Goal: Book appointment/travel/reservation

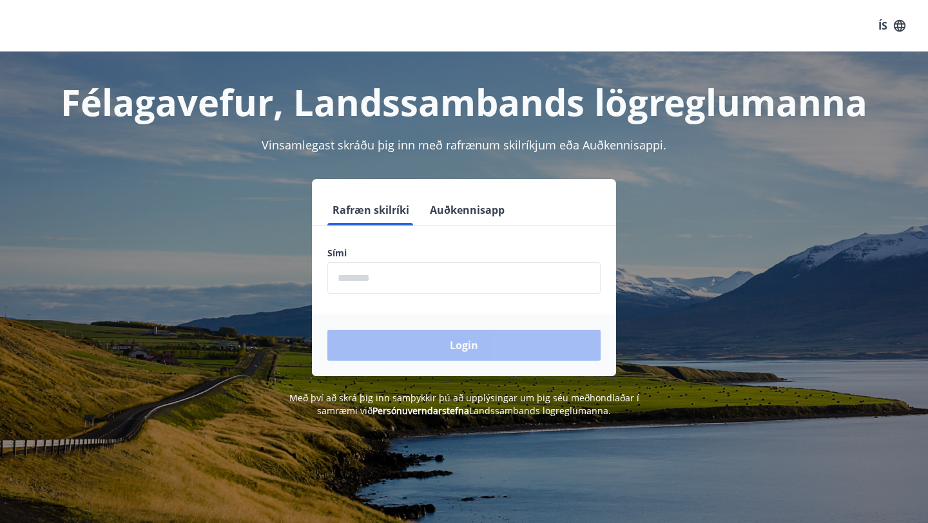
click at [356, 280] on input "phone" at bounding box center [463, 278] width 273 height 32
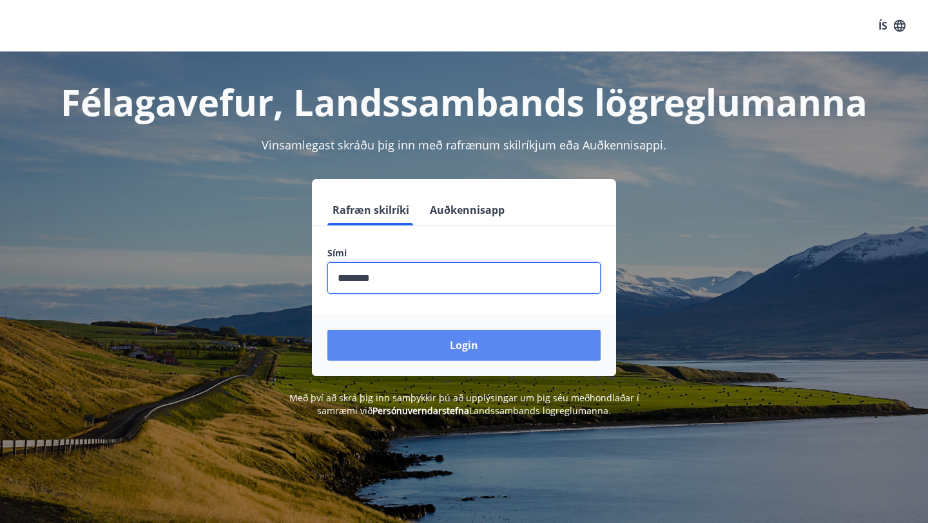
type input "********"
click at [449, 346] on button "Login" at bounding box center [463, 345] width 273 height 31
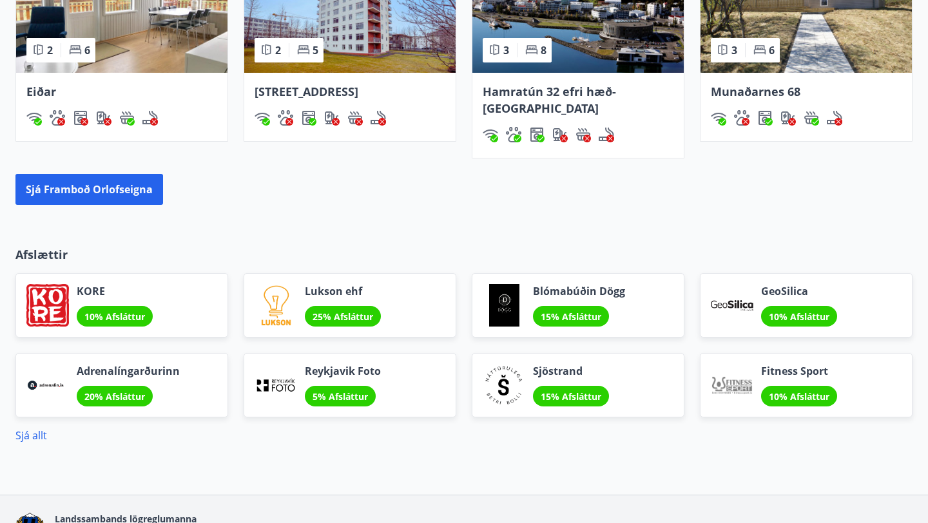
scroll to position [1083, 0]
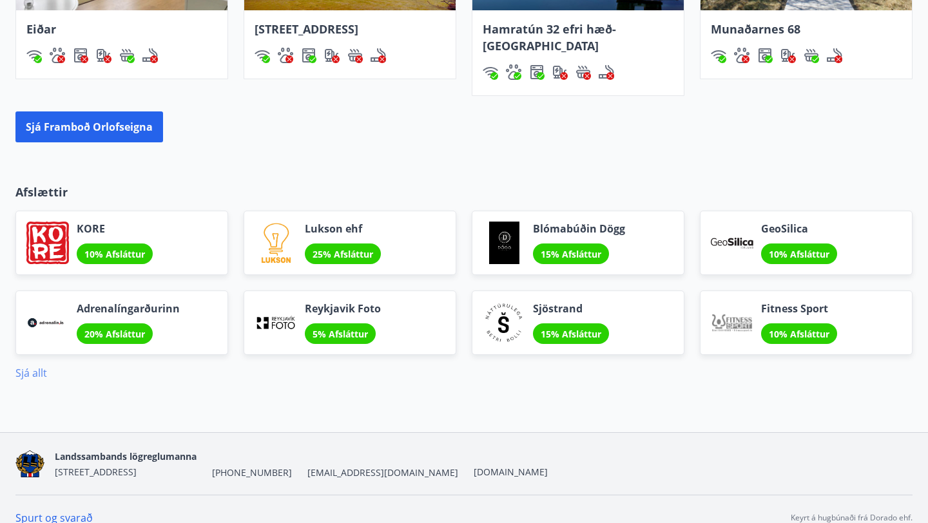
click at [30, 366] on link "Sjá allt" at bounding box center [31, 373] width 32 height 14
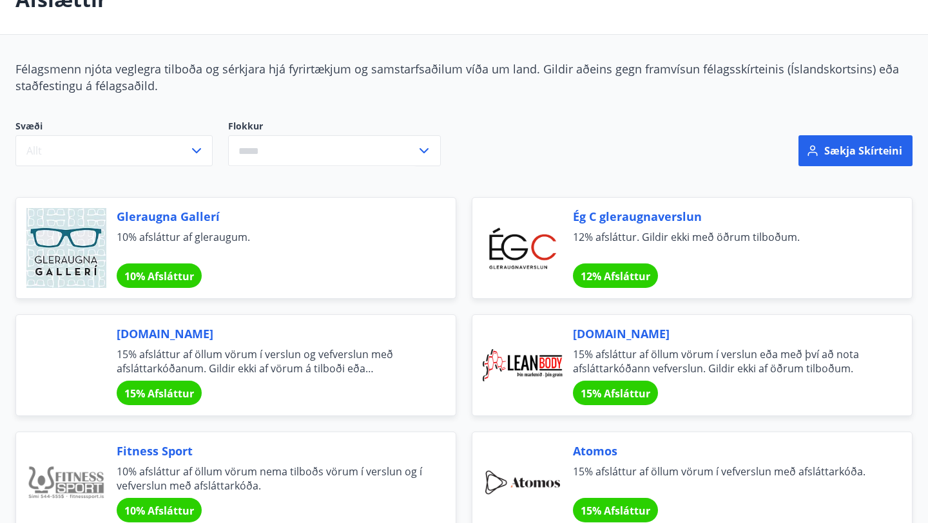
scroll to position [21, 0]
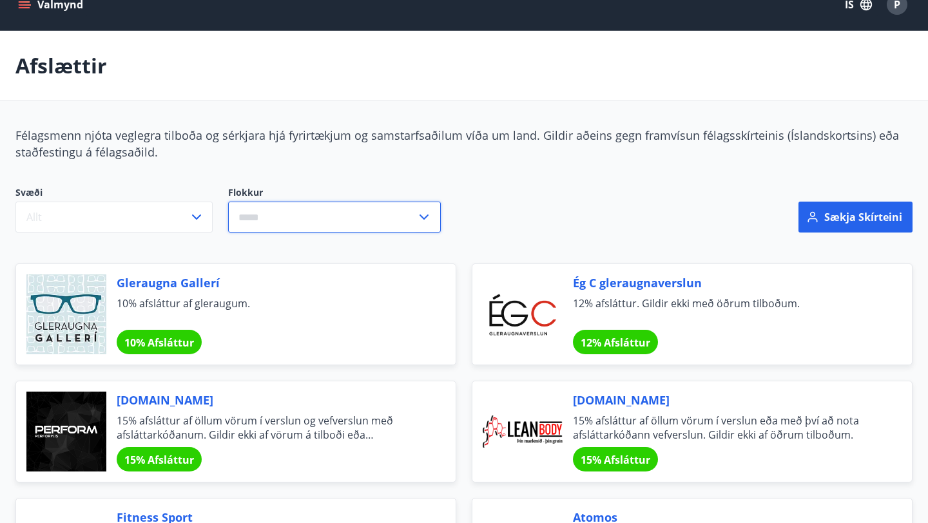
click at [303, 218] on input "text" at bounding box center [322, 218] width 188 height 32
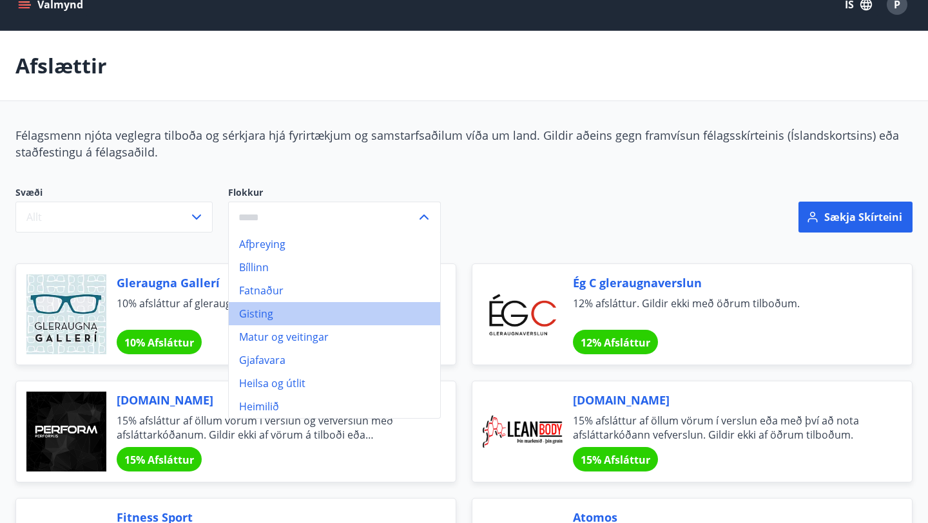
click at [290, 308] on li "Gisting" at bounding box center [334, 313] width 211 height 23
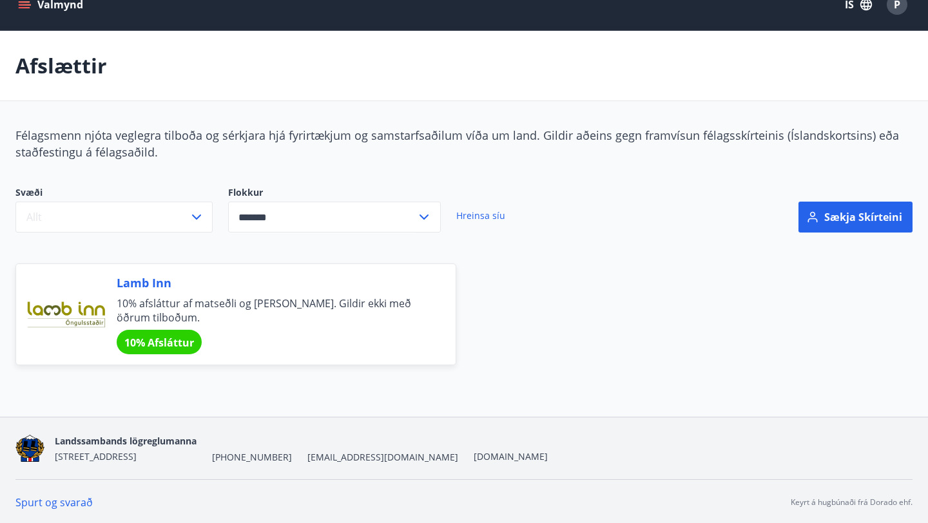
click at [339, 214] on input "*******" at bounding box center [322, 218] width 188 height 32
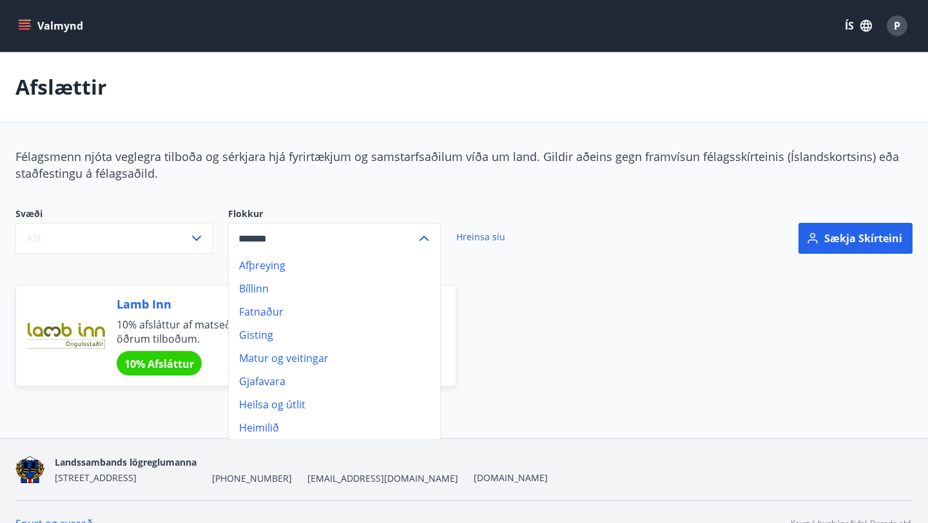
type input "*******"
click at [489, 235] on link "Hreinsa síu" at bounding box center [480, 237] width 49 height 28
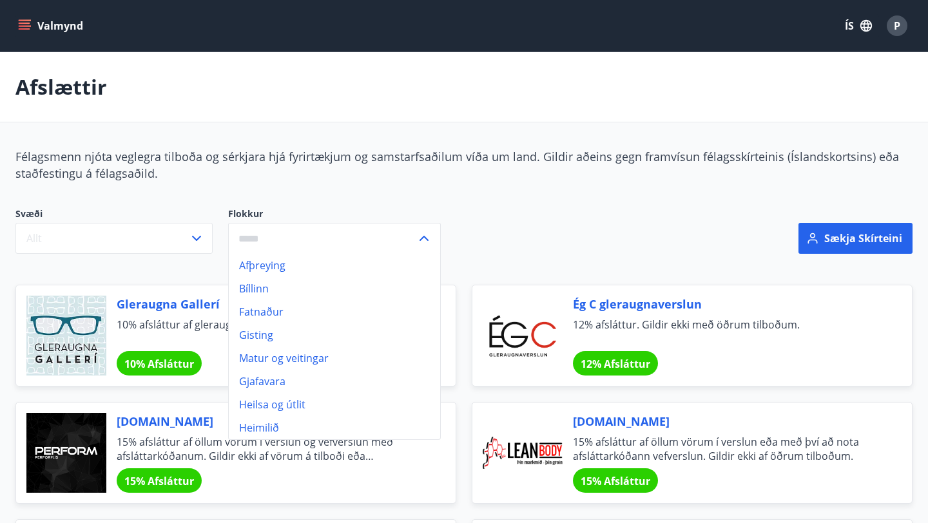
click at [500, 197] on div "Svæði Allt Flokkur Afþreying Bíllinn Fatnaður Gisting Matur og veitingar Gjafav…" at bounding box center [304, 238] width 608 height 93
click at [378, 199] on div "Svæði Allt Flokkur Afþreying Bíllinn Fatnaður Gisting Matur og veitingar Gjafav…" at bounding box center [304, 238] width 608 height 93
click at [30, 31] on icon "menu" at bounding box center [24, 25] width 13 height 13
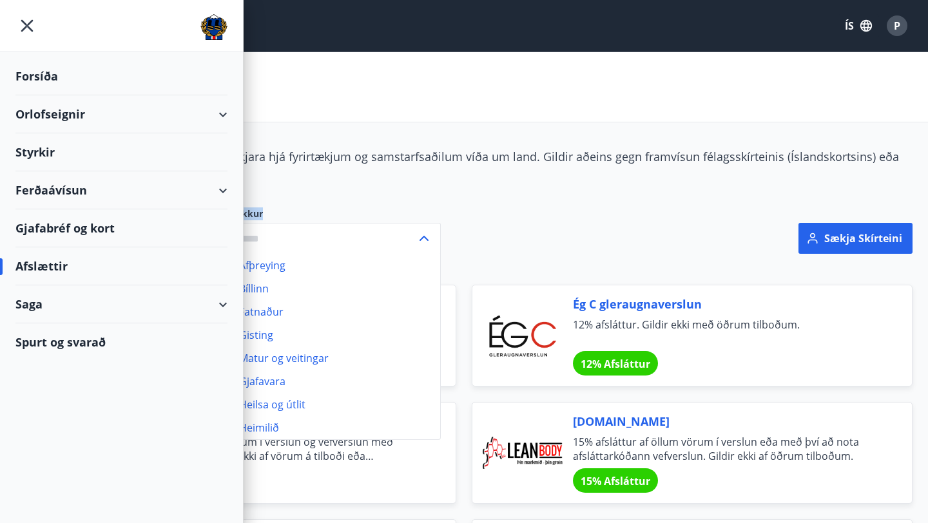
click at [54, 114] on div "Orlofseignir" at bounding box center [121, 114] width 212 height 38
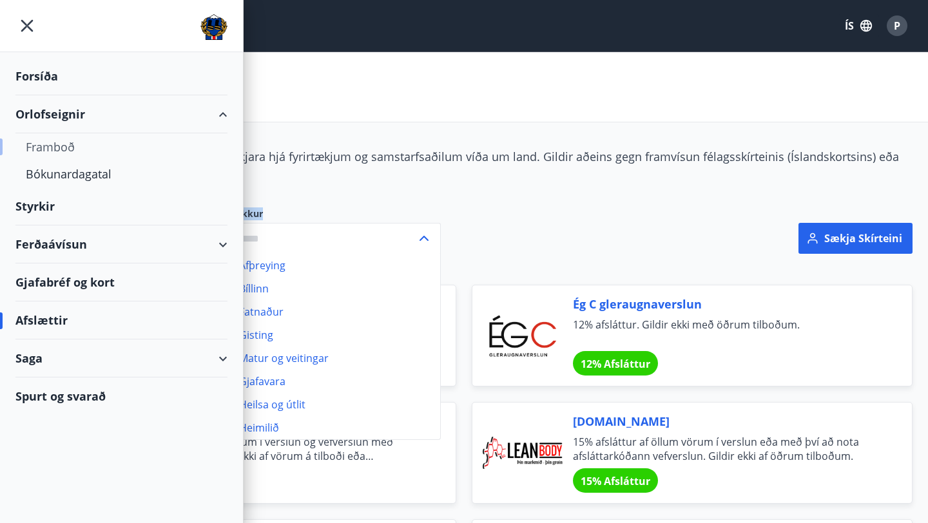
click at [55, 141] on div "Framboð" at bounding box center [121, 146] width 191 height 27
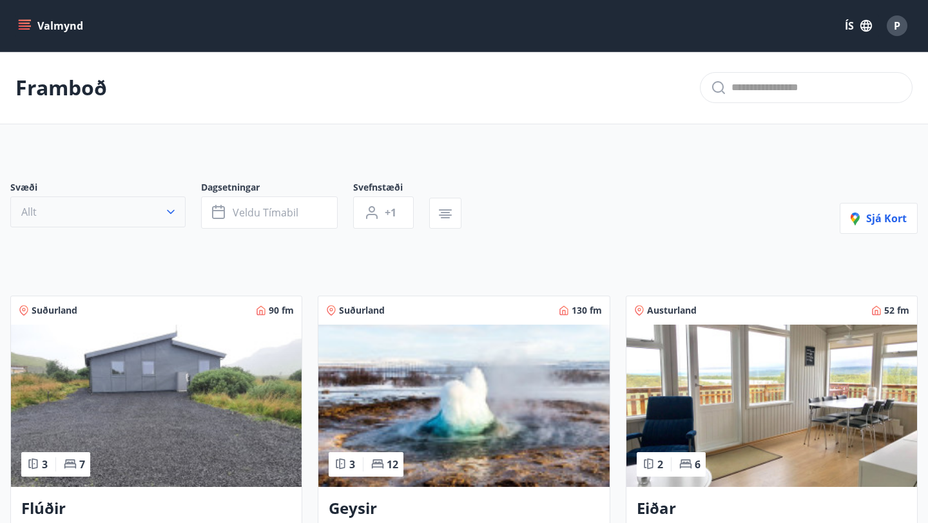
click at [129, 218] on button "Allt" at bounding box center [97, 212] width 175 height 31
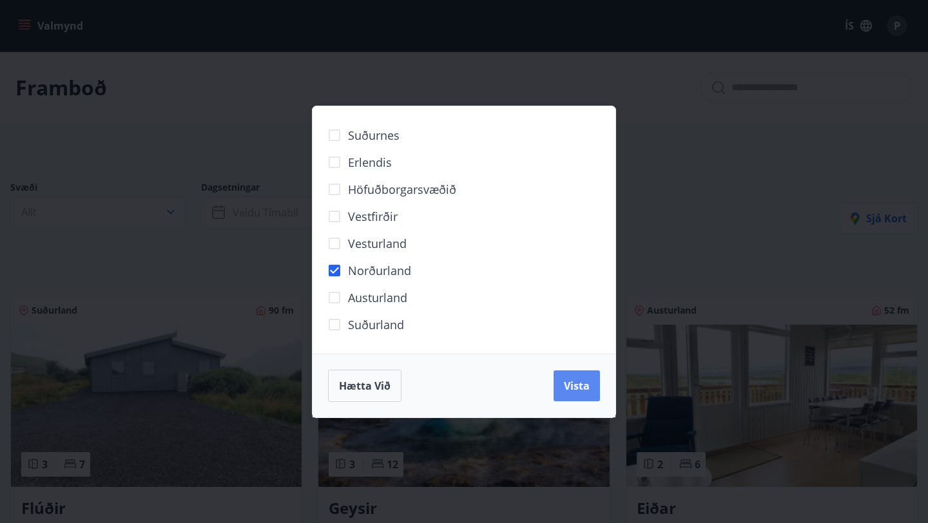
click at [572, 390] on span "Vista" at bounding box center [577, 386] width 26 height 14
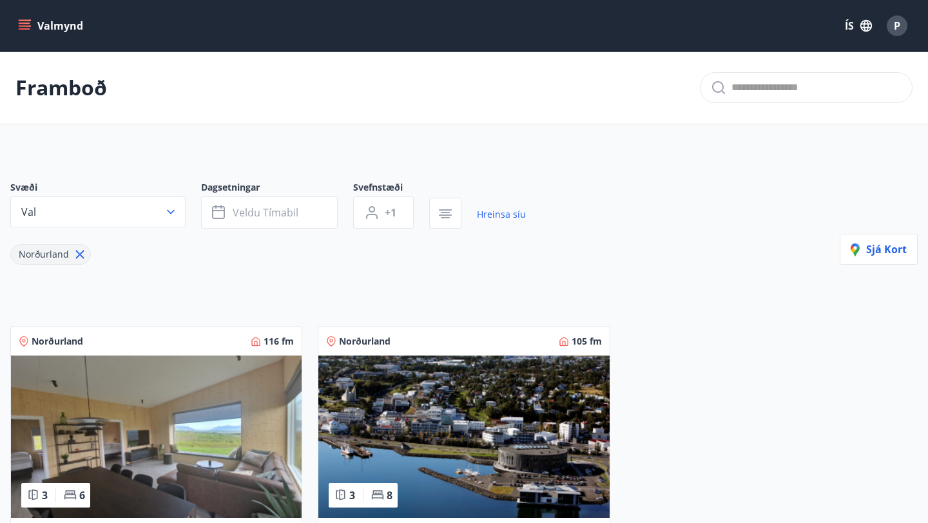
click at [464, 220] on div at bounding box center [453, 213] width 48 height 31
click at [280, 206] on span "Veldu tímabil" at bounding box center [266, 213] width 66 height 14
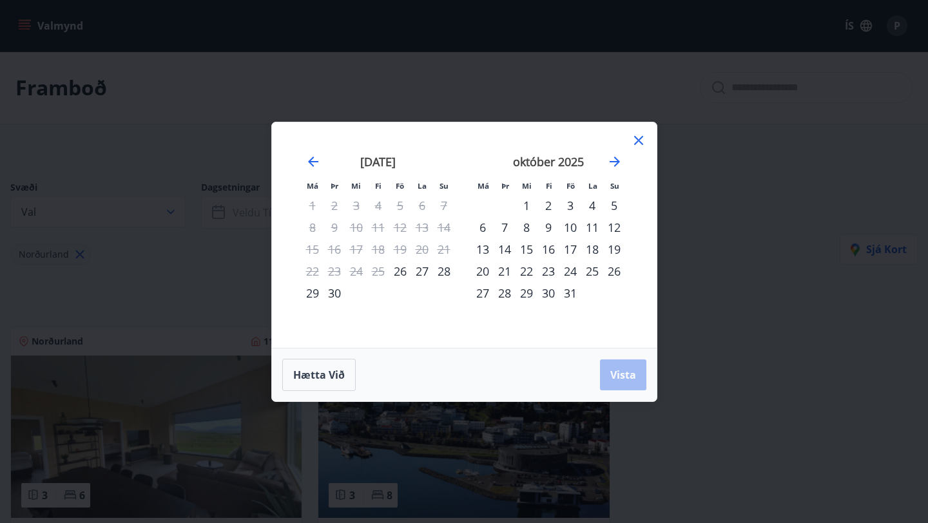
click at [400, 275] on div "26" at bounding box center [400, 271] width 22 height 22
click at [420, 271] on div "27" at bounding box center [422, 271] width 22 height 22
click at [626, 374] on span "Vista" at bounding box center [623, 375] width 26 height 14
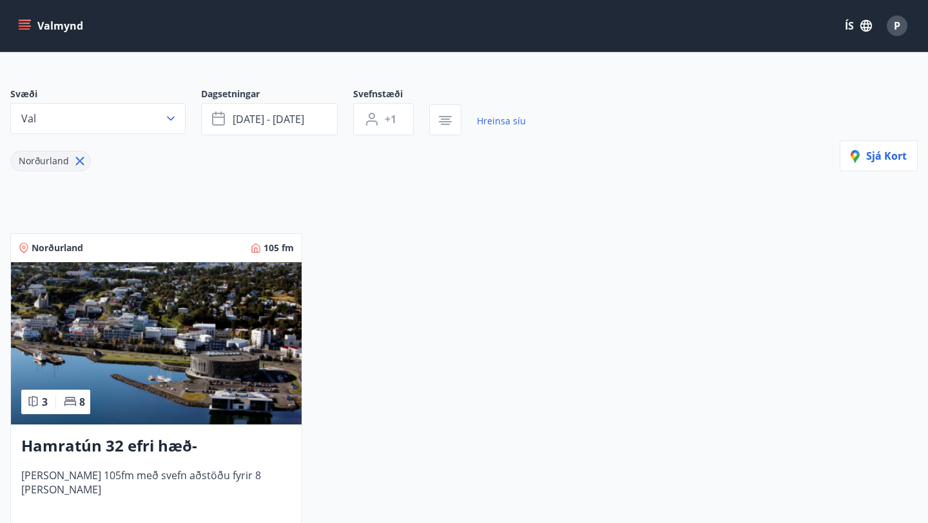
scroll to position [169, 0]
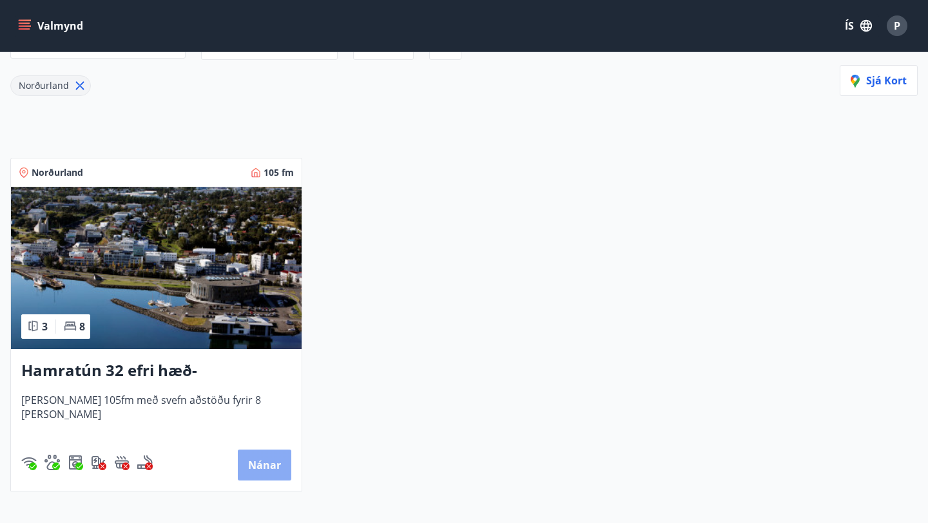
click at [266, 457] on button "Nánar" at bounding box center [264, 465] width 53 height 31
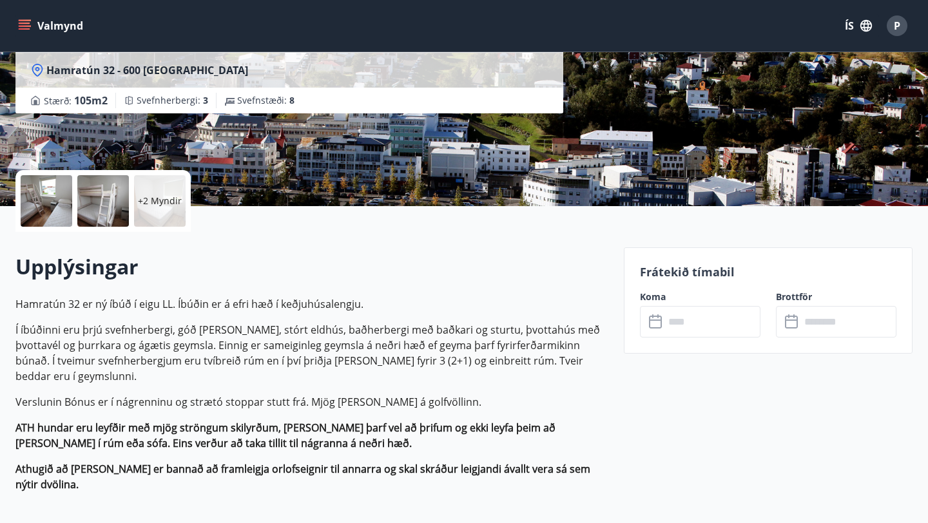
scroll to position [182, 0]
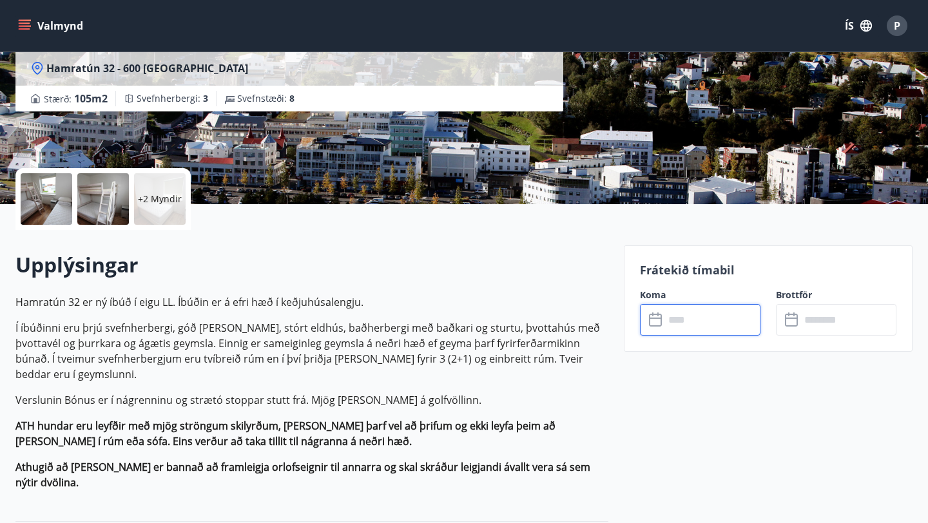
click at [673, 320] on input "text" at bounding box center [713, 320] width 96 height 32
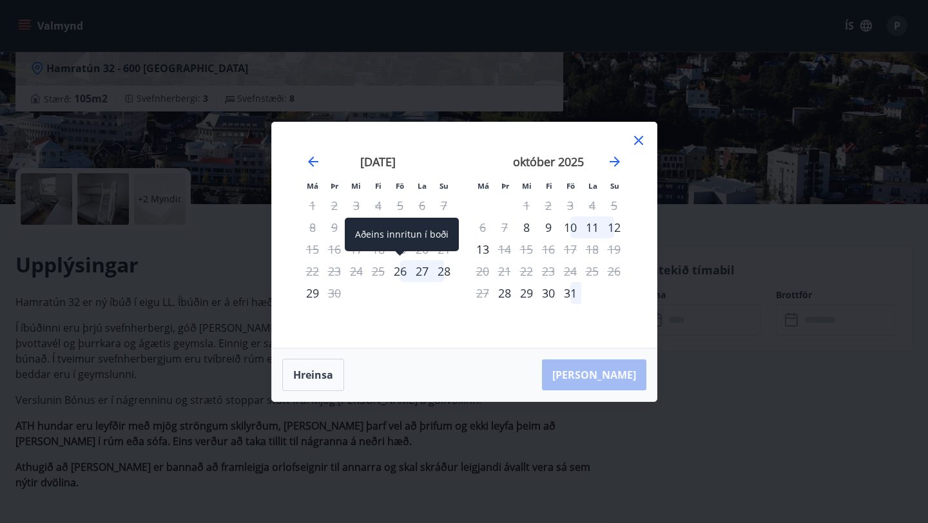
click at [394, 276] on div "26" at bounding box center [400, 271] width 22 height 22
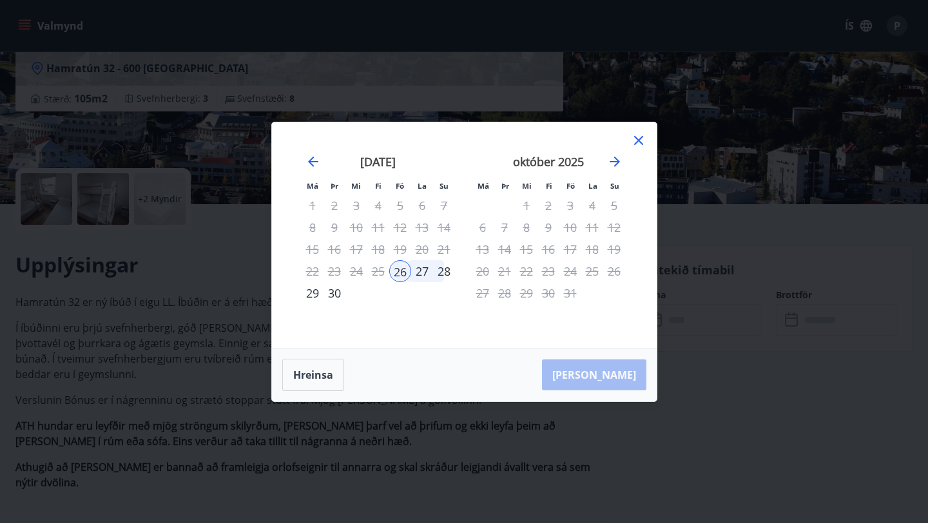
click at [444, 270] on div "28" at bounding box center [444, 271] width 22 height 22
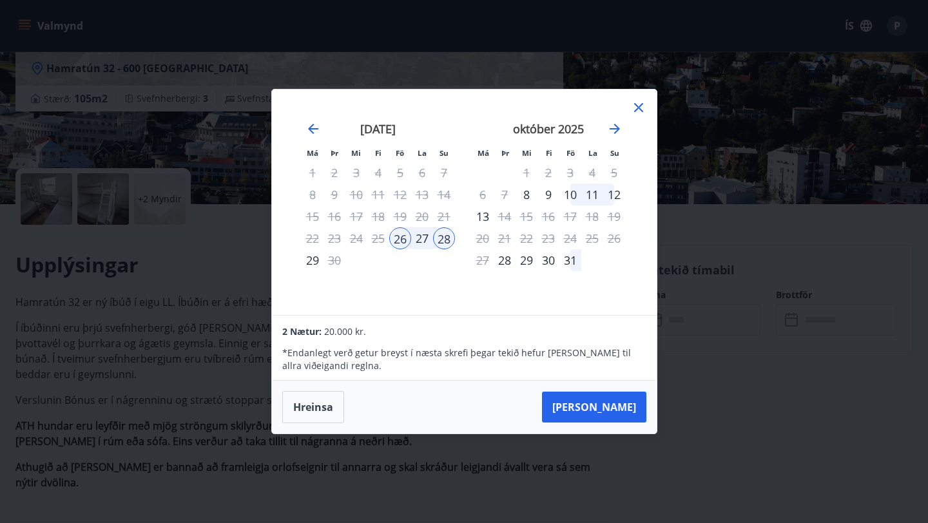
click at [638, 104] on icon at bounding box center [638, 107] width 15 height 15
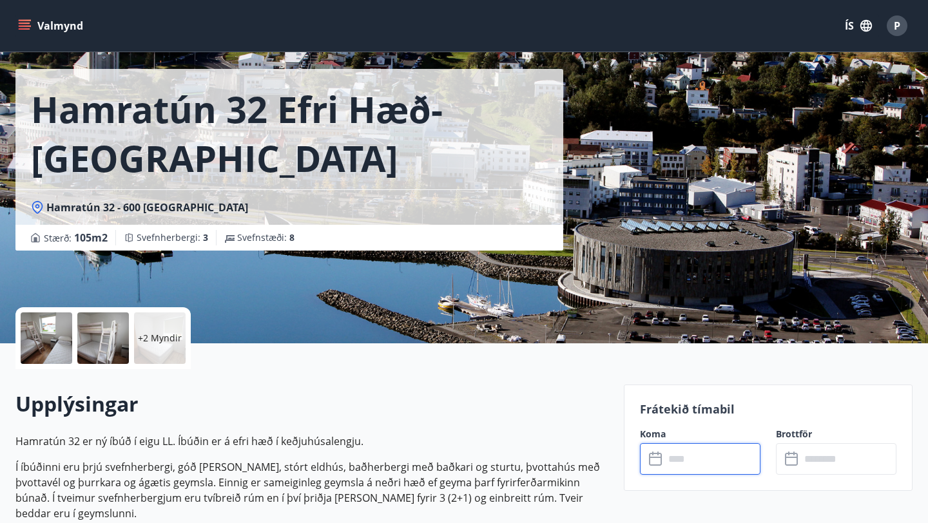
scroll to position [0, 0]
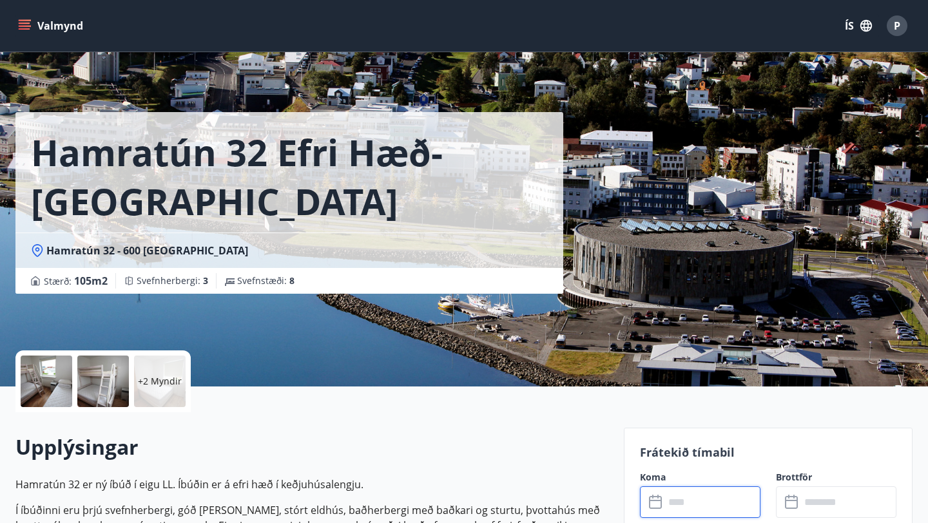
click at [46, 381] on div at bounding box center [47, 382] width 52 height 52
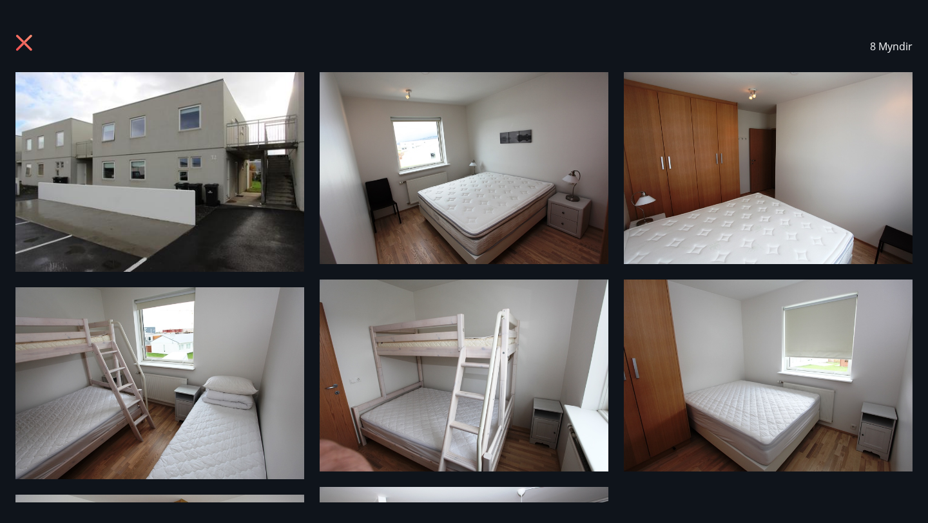
click at [219, 212] on img at bounding box center [159, 172] width 289 height 200
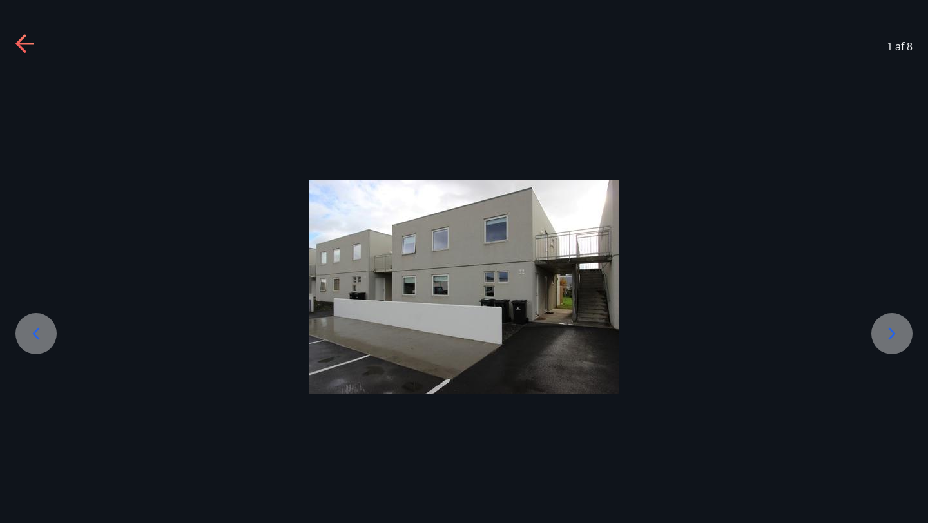
click at [884, 335] on icon at bounding box center [892, 334] width 21 height 21
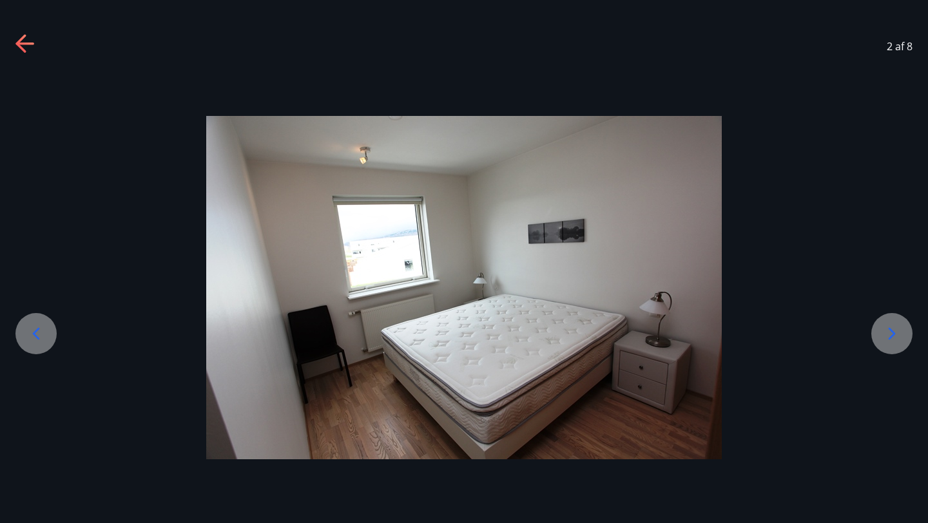
click at [884, 335] on icon at bounding box center [892, 334] width 21 height 21
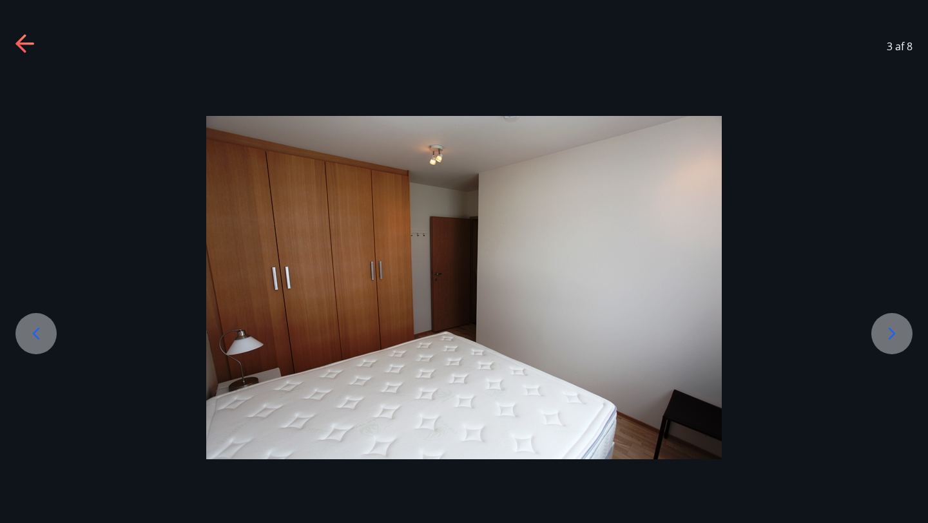
click at [884, 335] on icon at bounding box center [892, 334] width 21 height 21
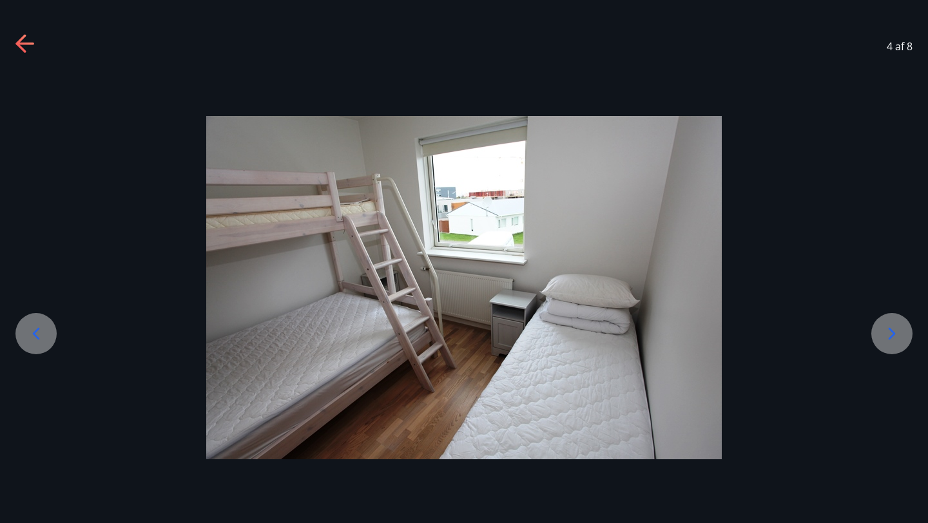
click at [884, 335] on icon at bounding box center [892, 334] width 21 height 21
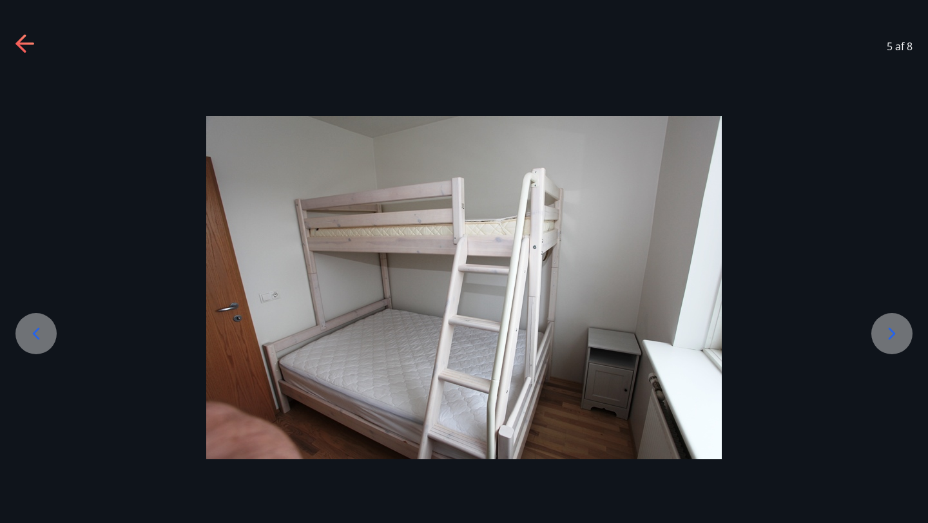
click at [884, 335] on icon at bounding box center [892, 334] width 21 height 21
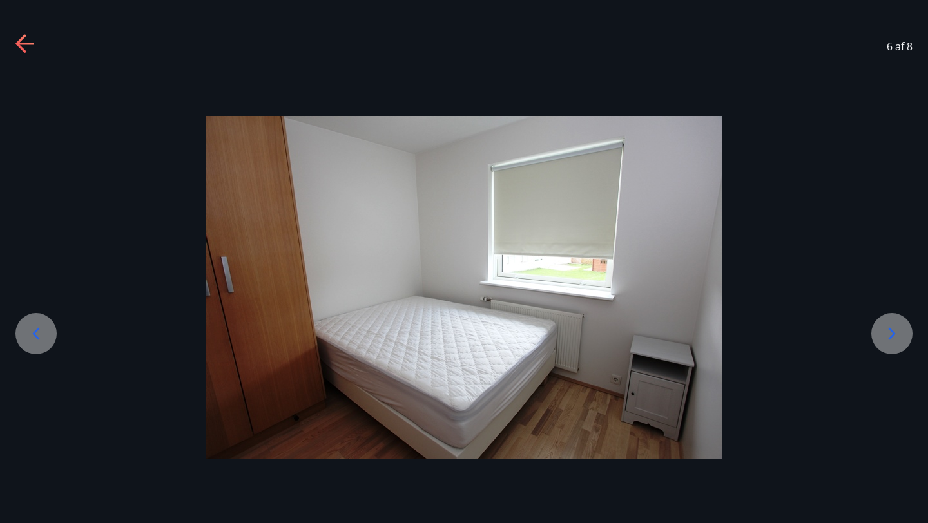
click at [884, 335] on icon at bounding box center [892, 334] width 21 height 21
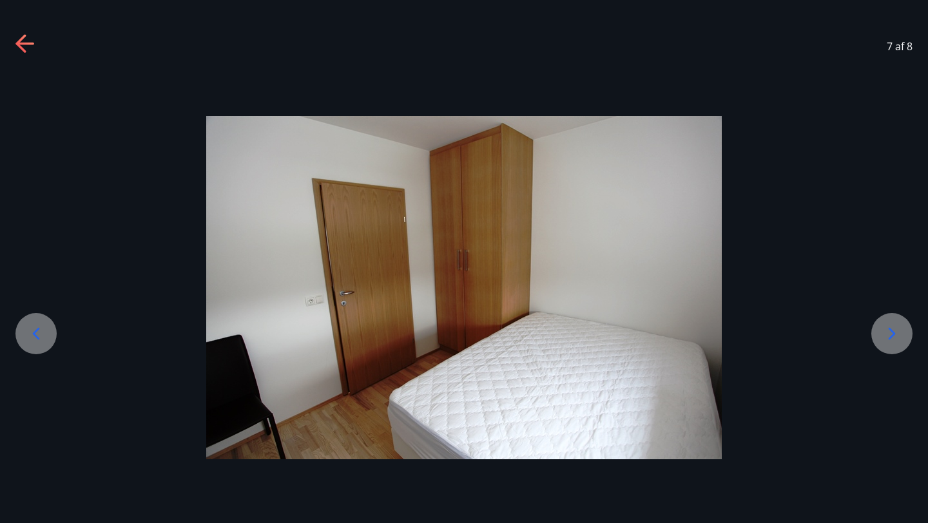
click at [884, 335] on icon at bounding box center [892, 334] width 21 height 21
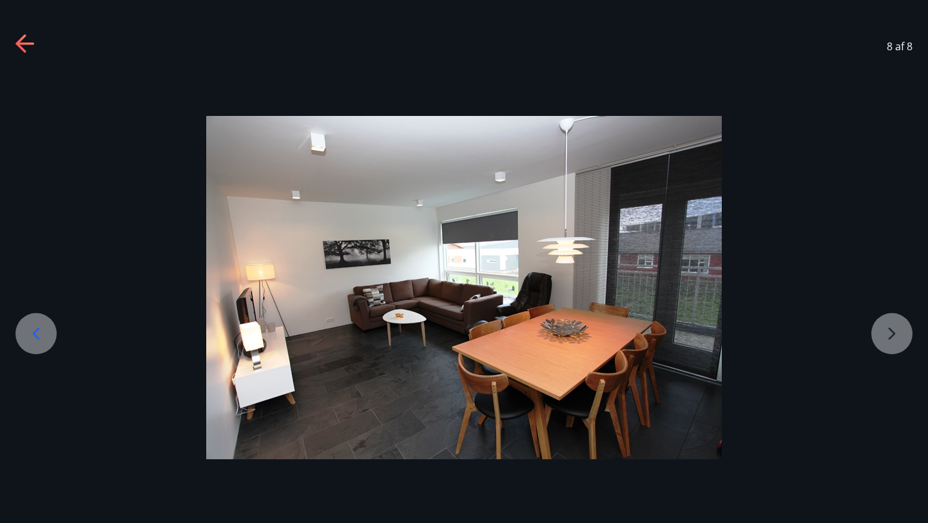
click at [30, 43] on icon at bounding box center [24, 44] width 18 height 3
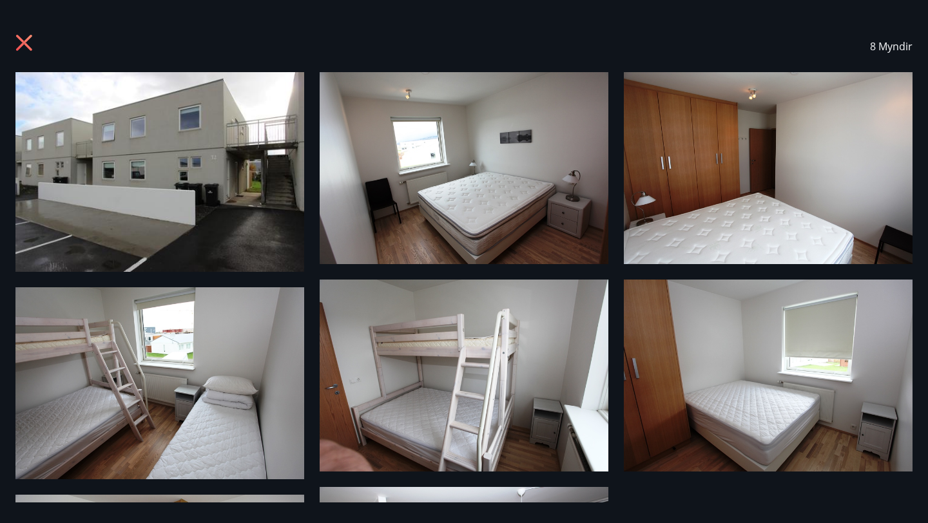
click at [26, 39] on icon at bounding box center [24, 43] width 16 height 16
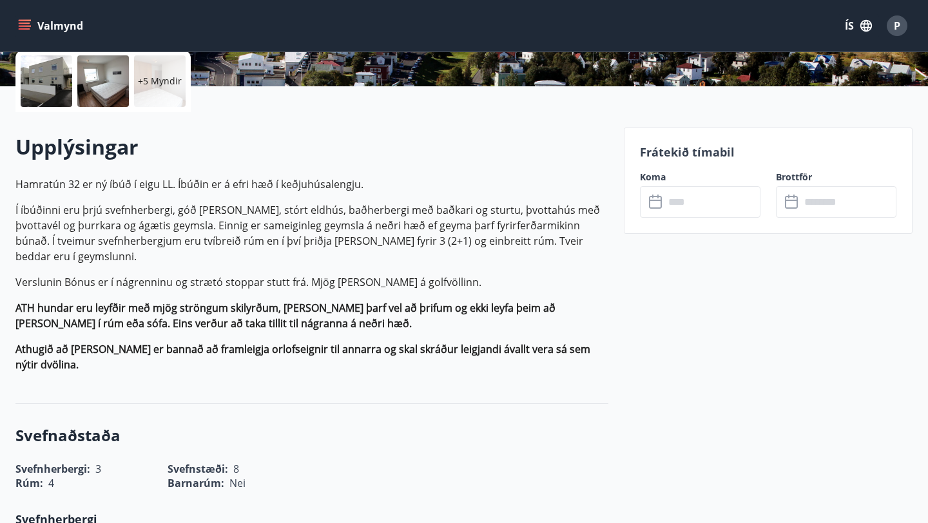
scroll to position [300, 0]
click at [690, 207] on input "text" at bounding box center [713, 203] width 96 height 32
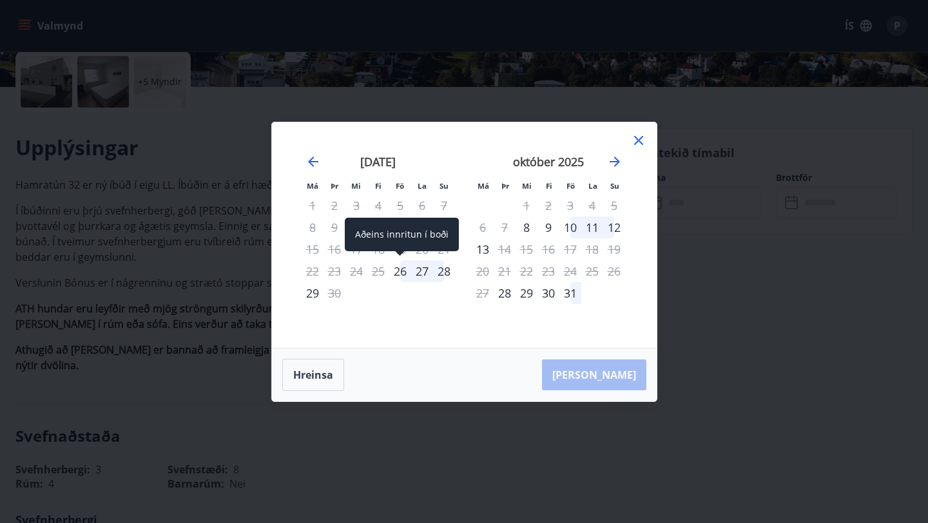
click at [400, 271] on div "26" at bounding box center [400, 271] width 22 height 22
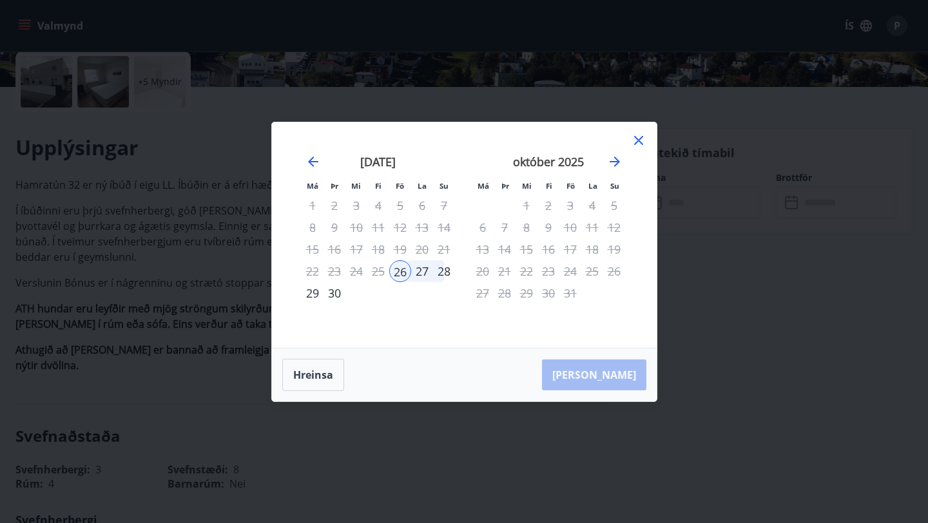
click at [427, 271] on div "27" at bounding box center [422, 271] width 22 height 22
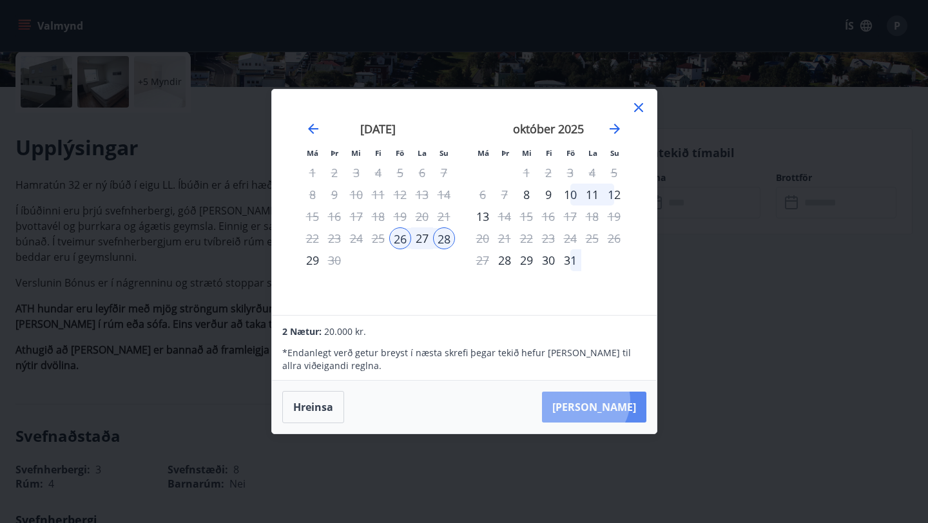
click at [624, 401] on button "[PERSON_NAME]" at bounding box center [594, 407] width 104 height 31
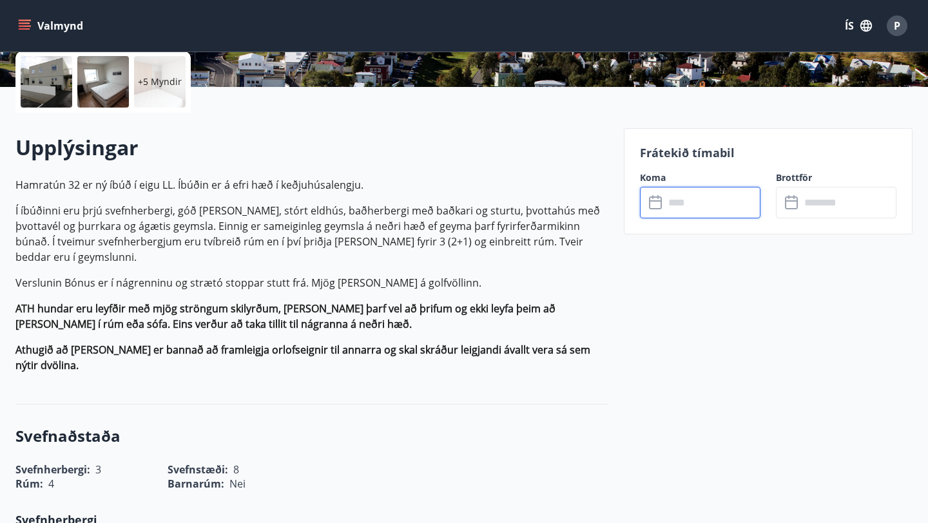
type input "******"
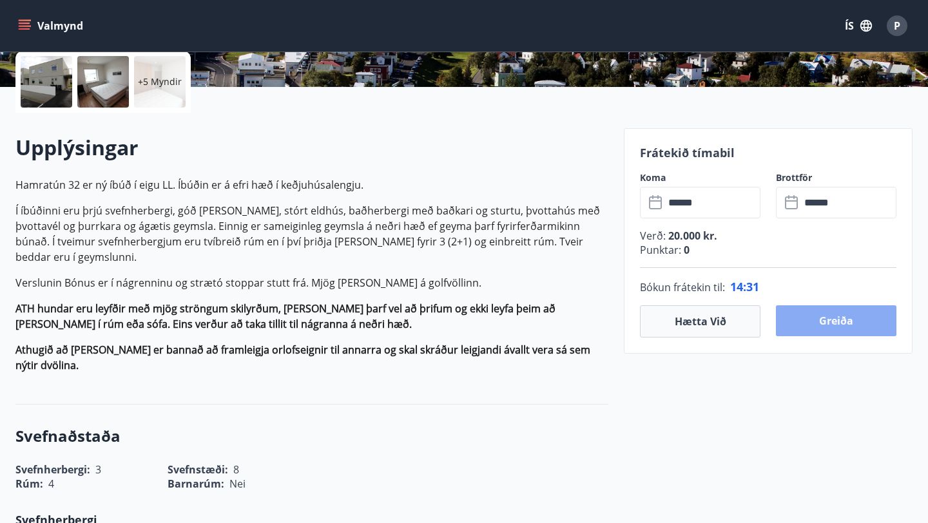
click at [812, 320] on button "Greiða" at bounding box center [836, 321] width 121 height 31
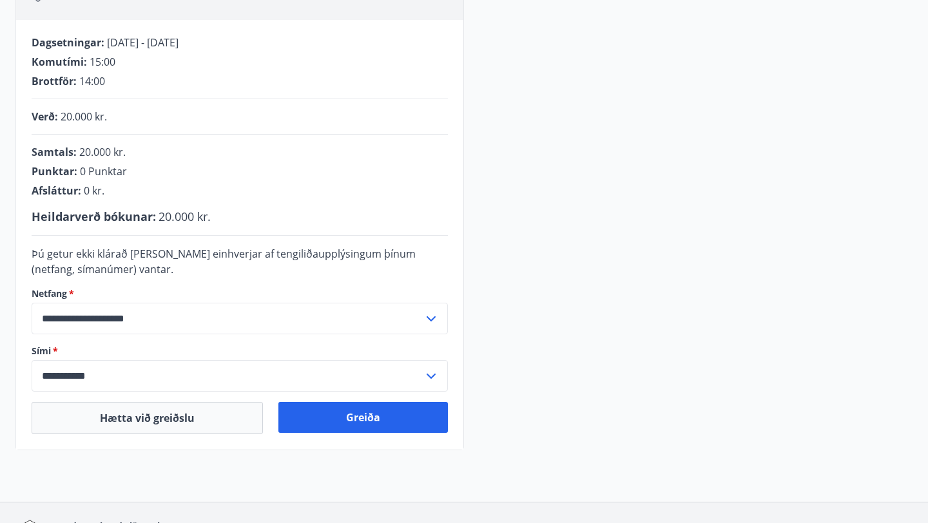
scroll to position [240, 0]
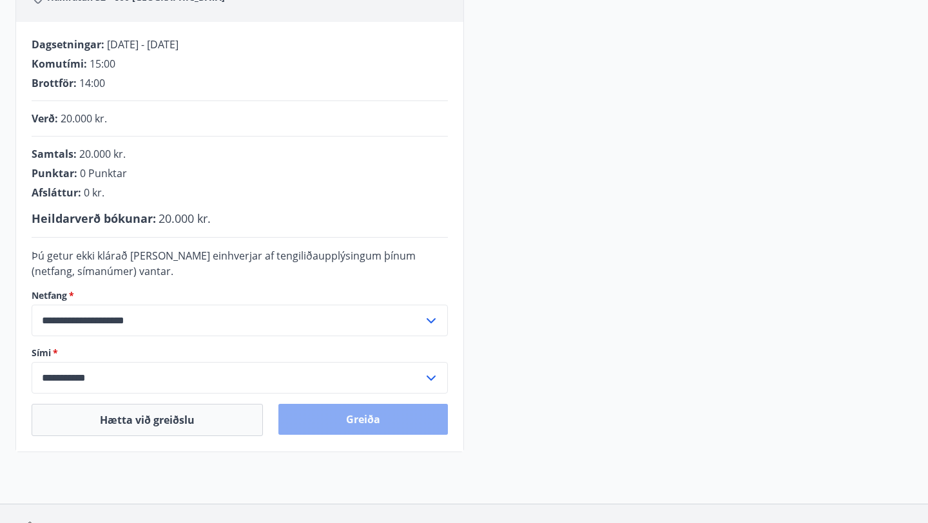
click at [334, 414] on button "Greiða" at bounding box center [363, 419] width 170 height 31
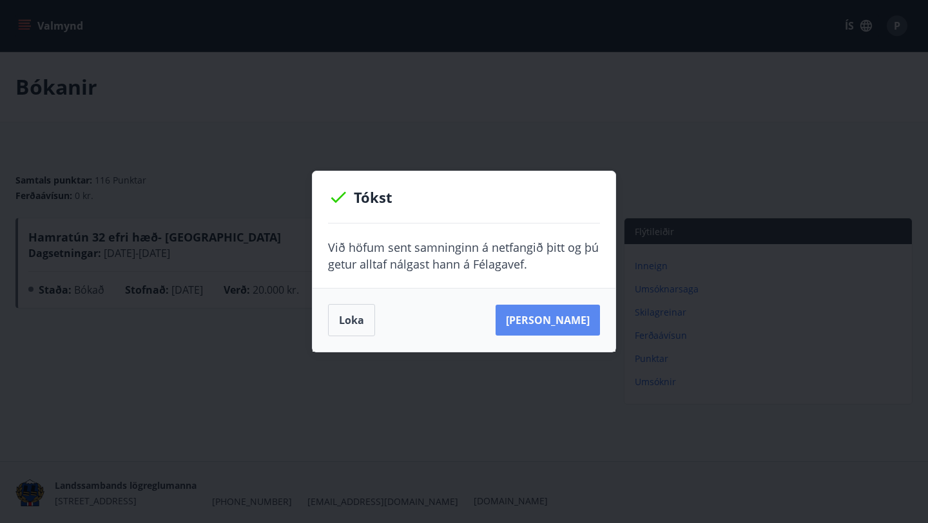
click at [552, 316] on button "Sjá samning" at bounding box center [548, 320] width 104 height 31
